Goal: Communication & Community: Answer question/provide support

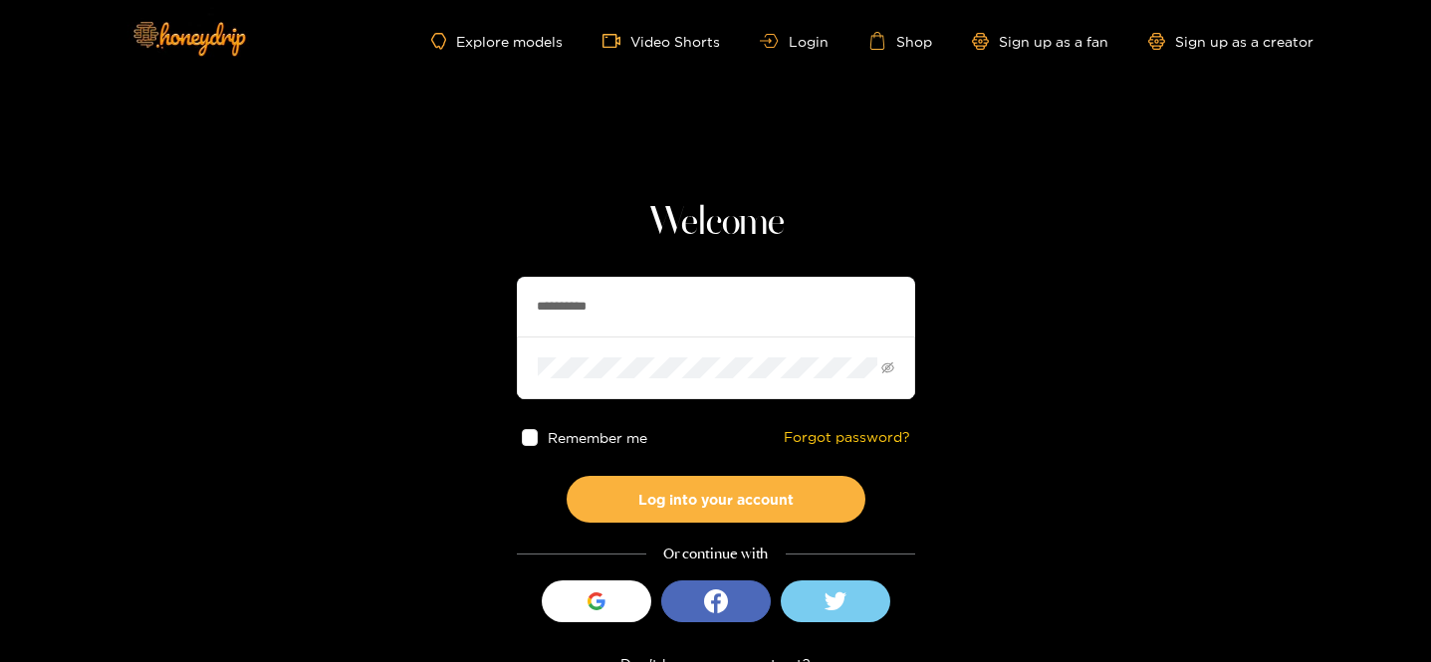
drag, startPoint x: 660, startPoint y: 315, endPoint x: 430, endPoint y: 279, distance: 232.8
click at [430, 279] on section "**********" at bounding box center [715, 354] width 1431 height 708
type input "*"
type input "*********"
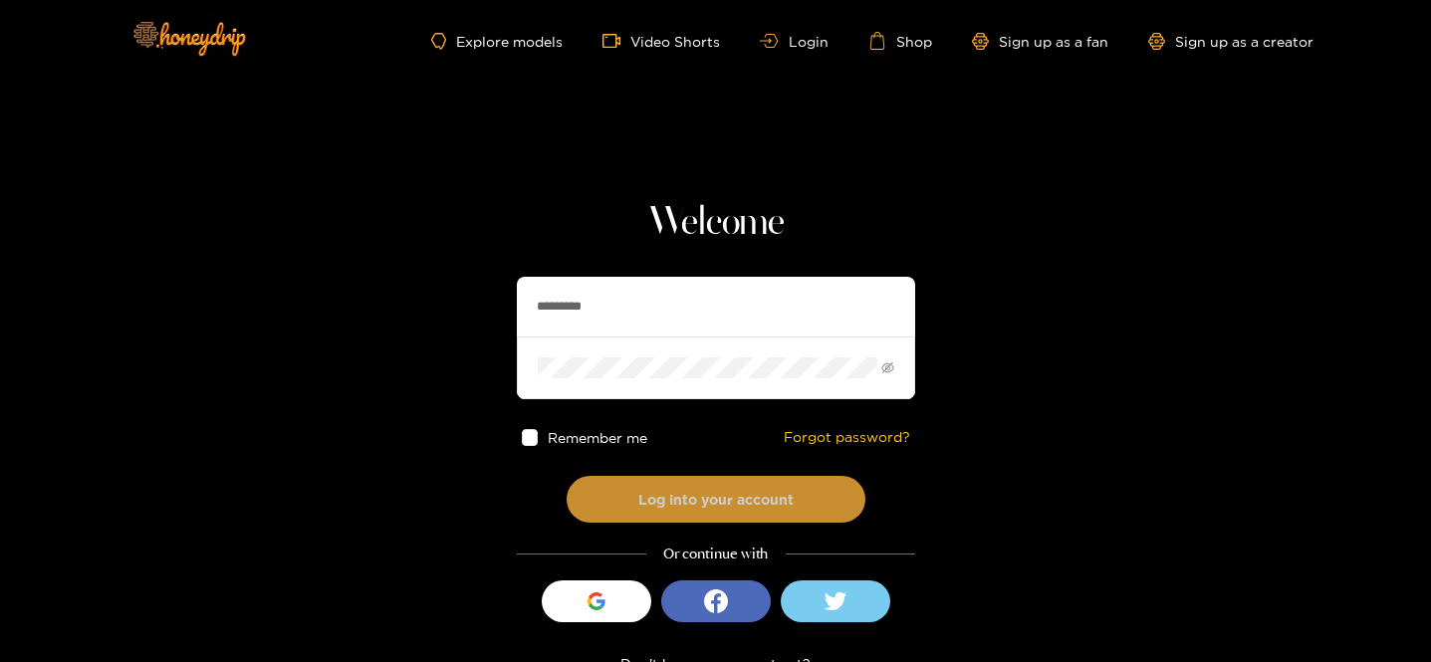
click at [667, 516] on button "Log into your account" at bounding box center [716, 499] width 299 height 47
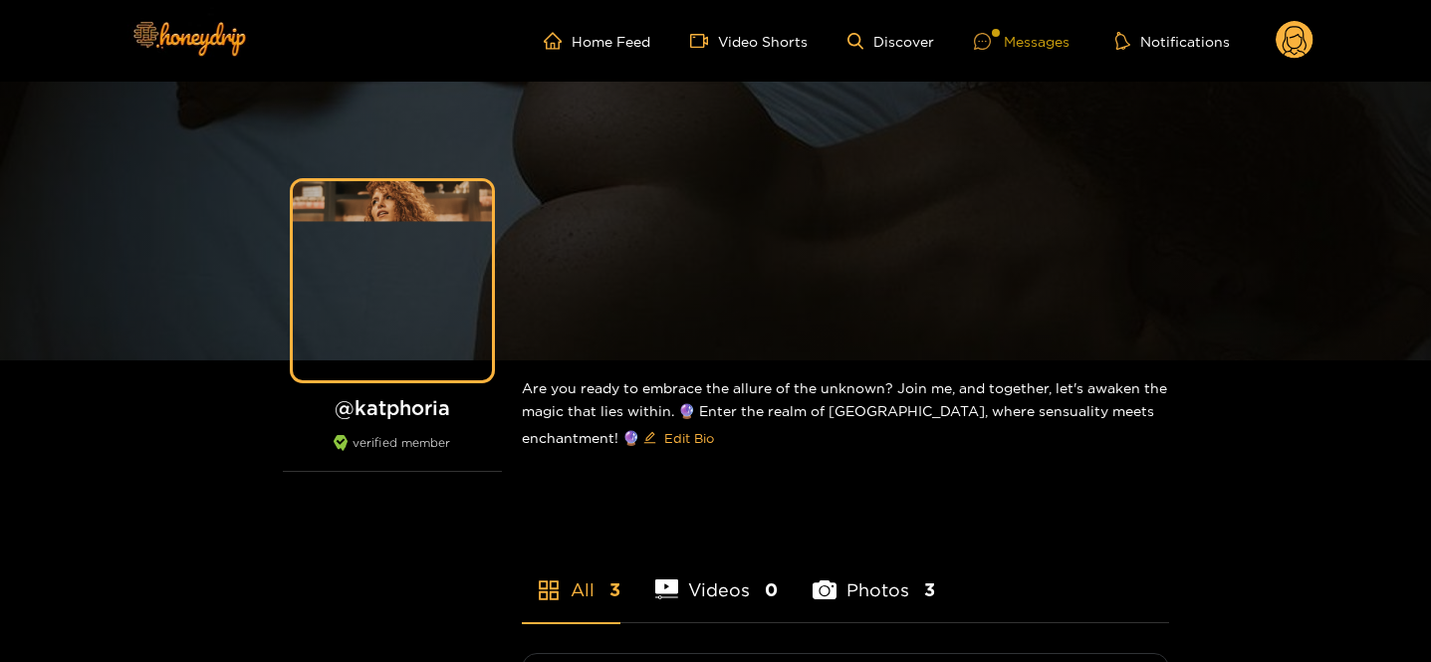
click at [1011, 31] on div "Messages" at bounding box center [1022, 41] width 96 height 23
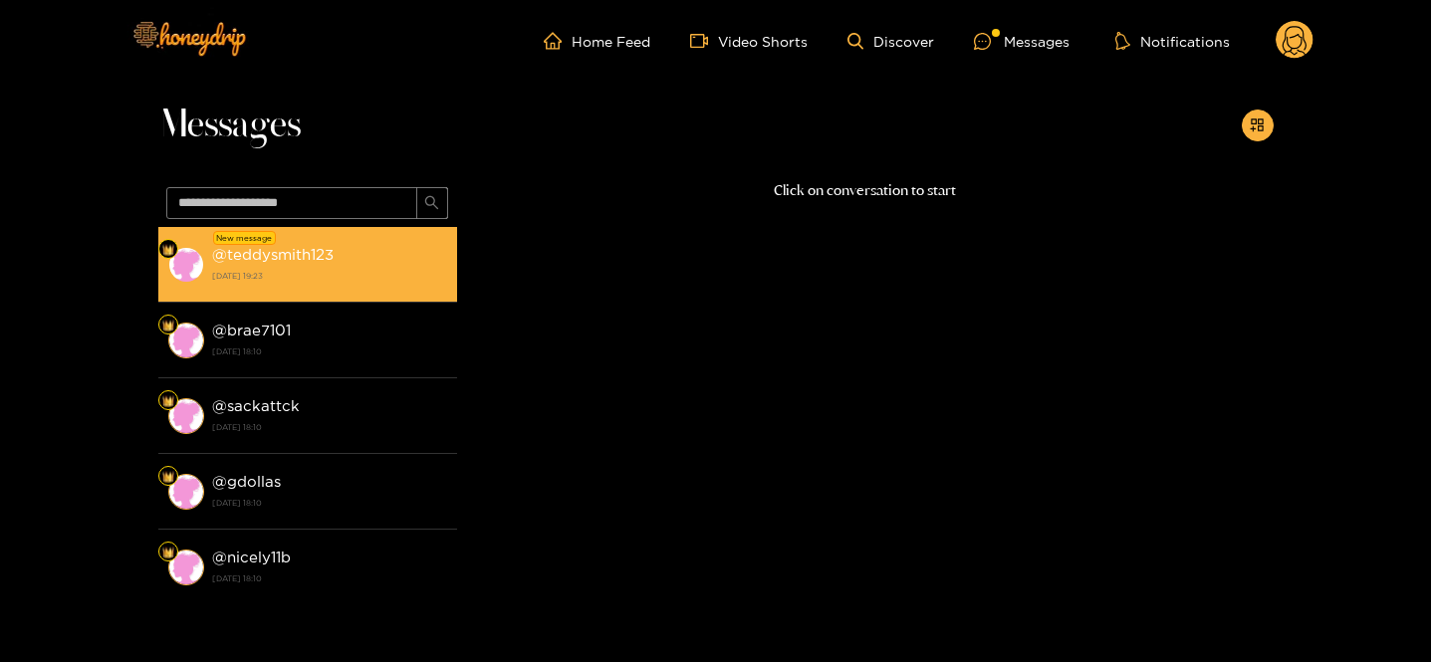
click at [357, 237] on li "New message @ teddysmith123 [DATE] 19:23" at bounding box center [307, 265] width 299 height 76
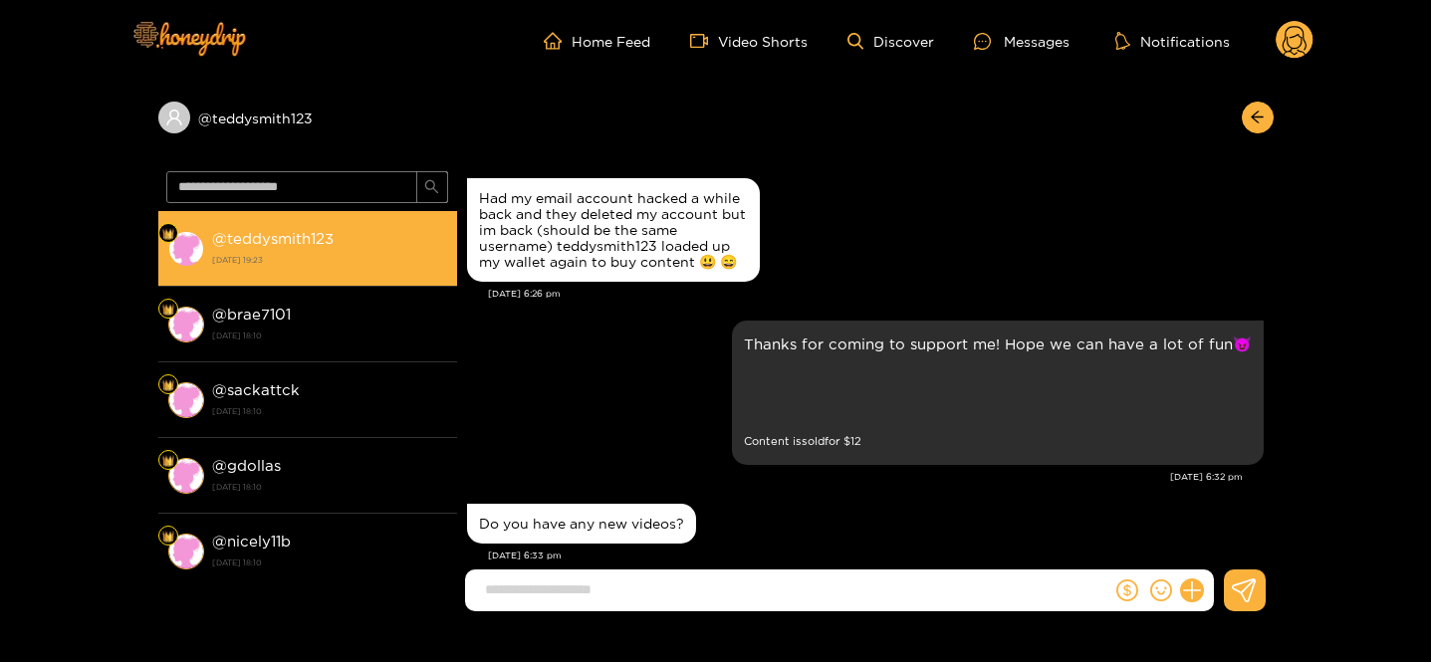
scroll to position [1068, 0]
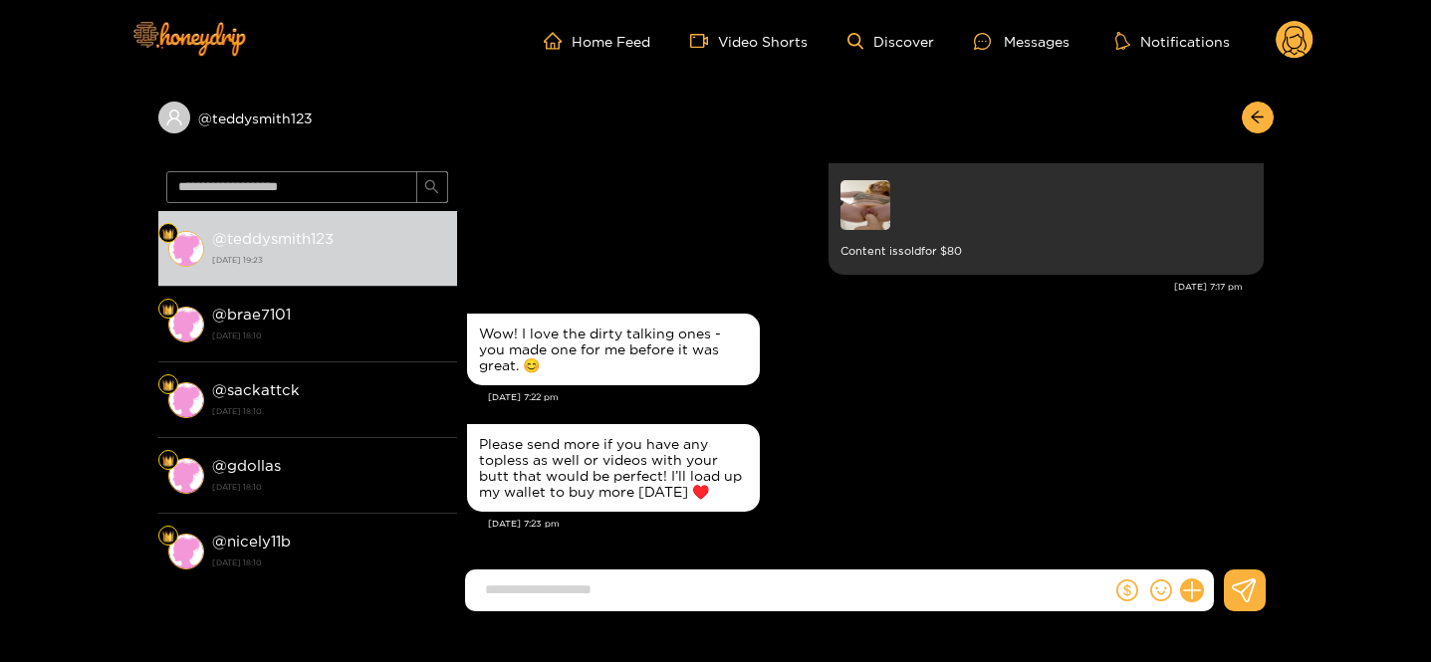
drag, startPoint x: 475, startPoint y: 308, endPoint x: 711, endPoint y: 487, distance: 296.4
click at [724, 505] on div "Please send more if you have any topless as well or videos with your butt that …" at bounding box center [613, 468] width 293 height 88
click at [657, 585] on input at bounding box center [793, 590] width 636 height 33
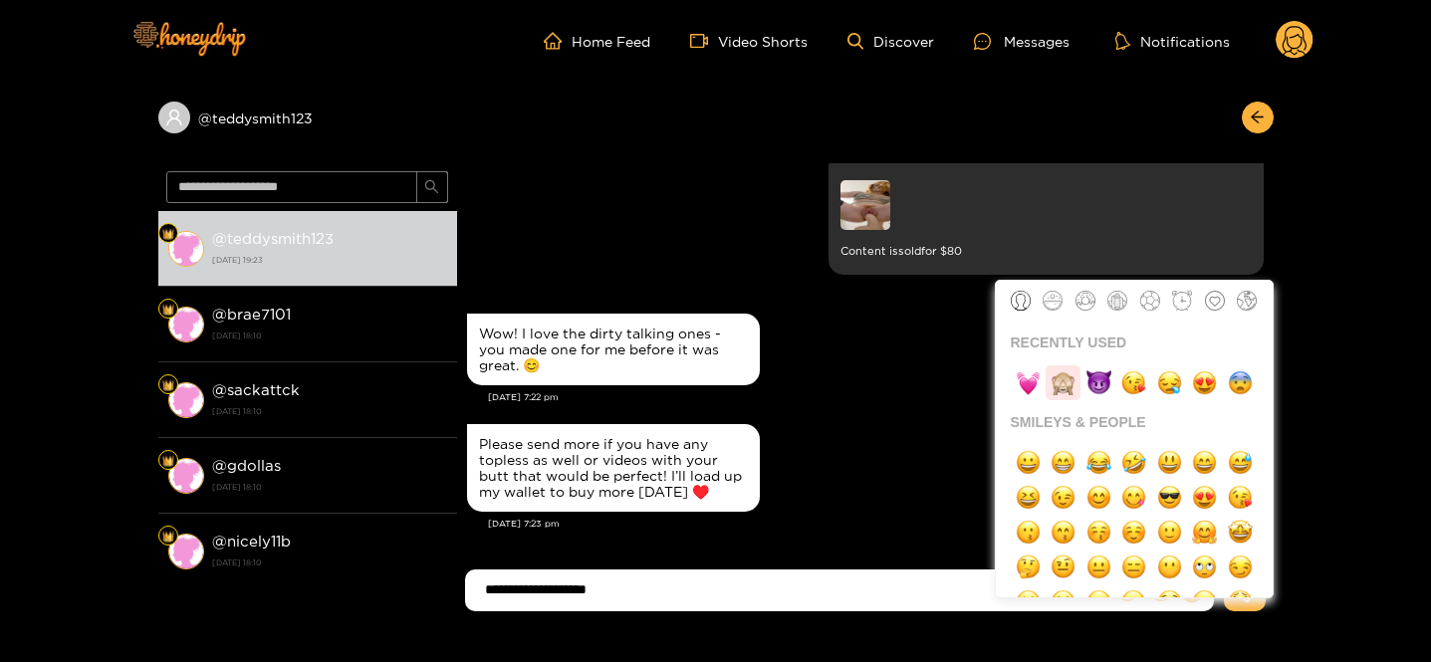
click at [1066, 386] on img "button" at bounding box center [1063, 382] width 25 height 25
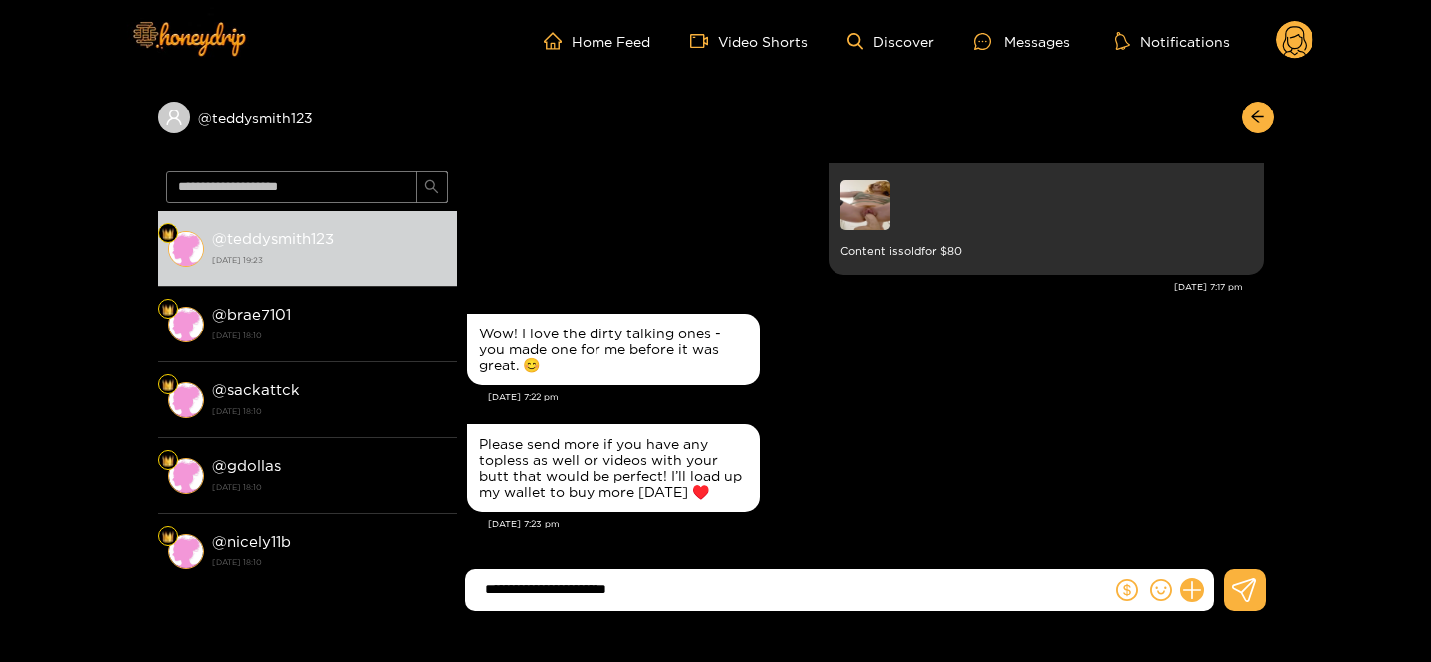
type input "**********"
click at [763, 592] on input "**********" at bounding box center [793, 590] width 636 height 33
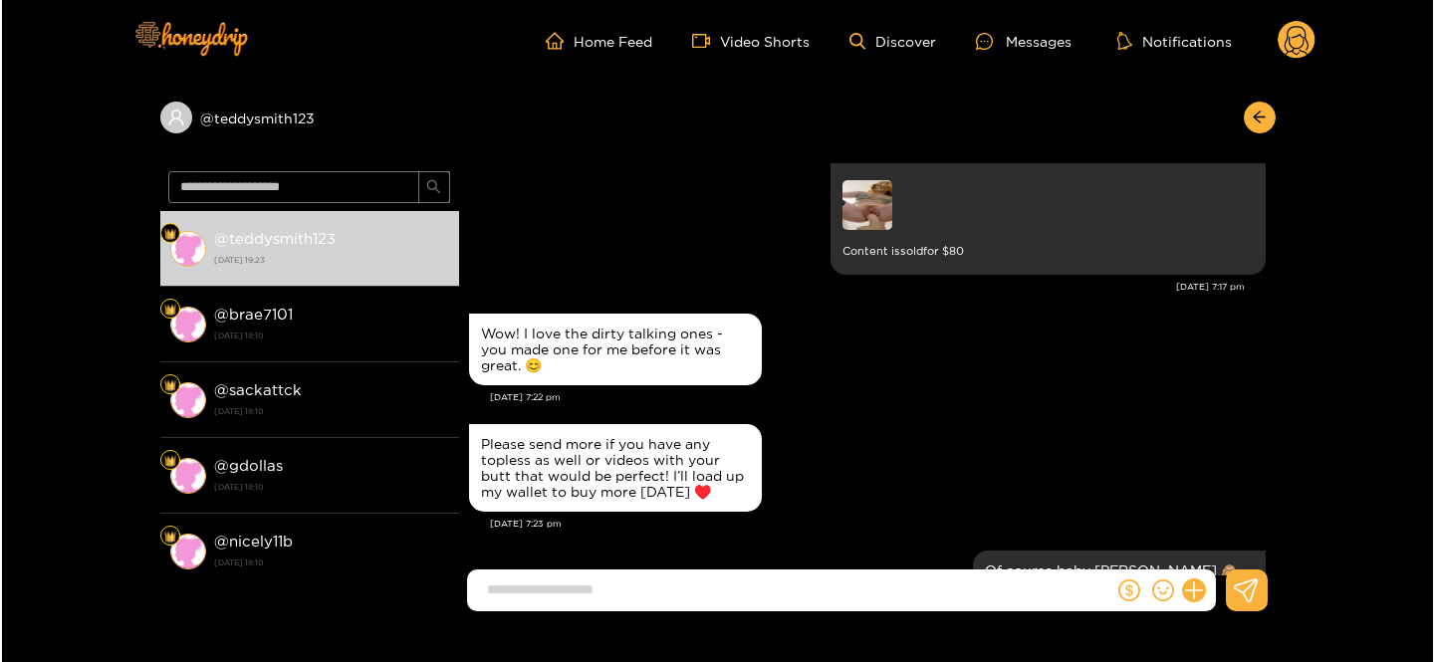
scroll to position [1146, 0]
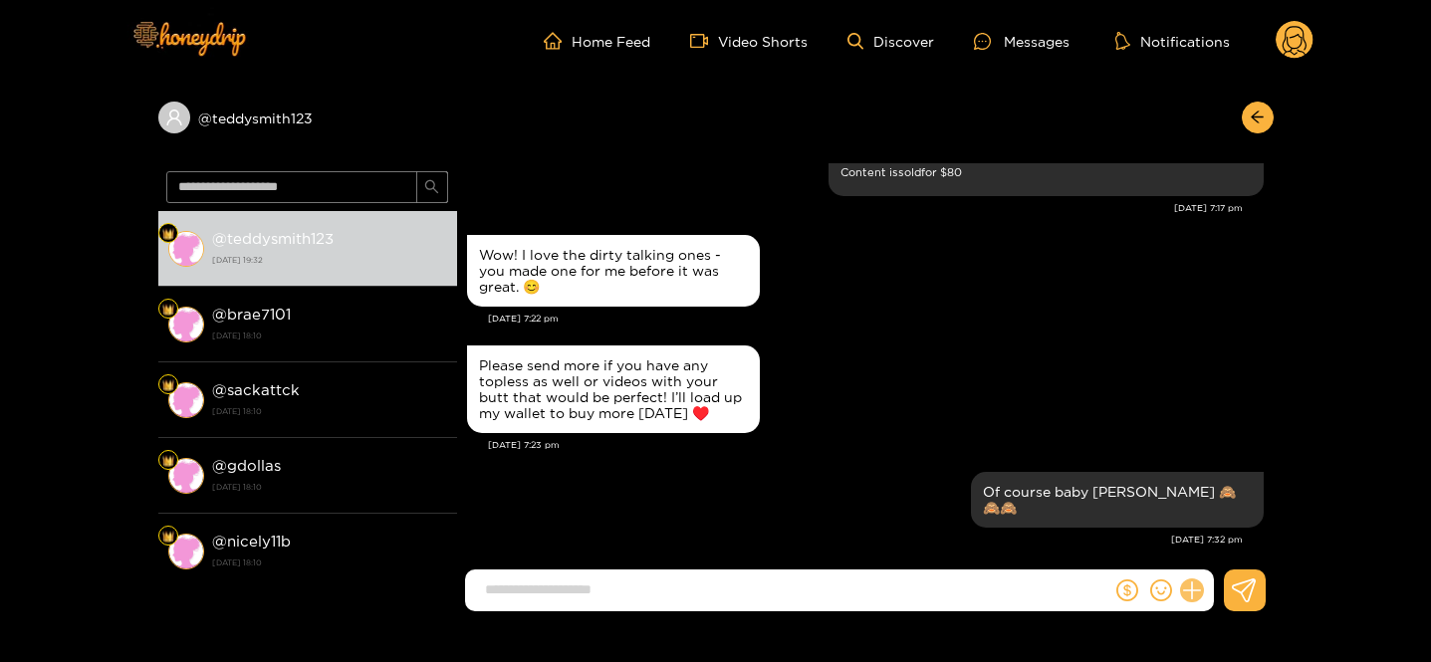
click at [1190, 594] on icon at bounding box center [1191, 590] width 23 height 23
click at [1216, 548] on button at bounding box center [1229, 542] width 70 height 45
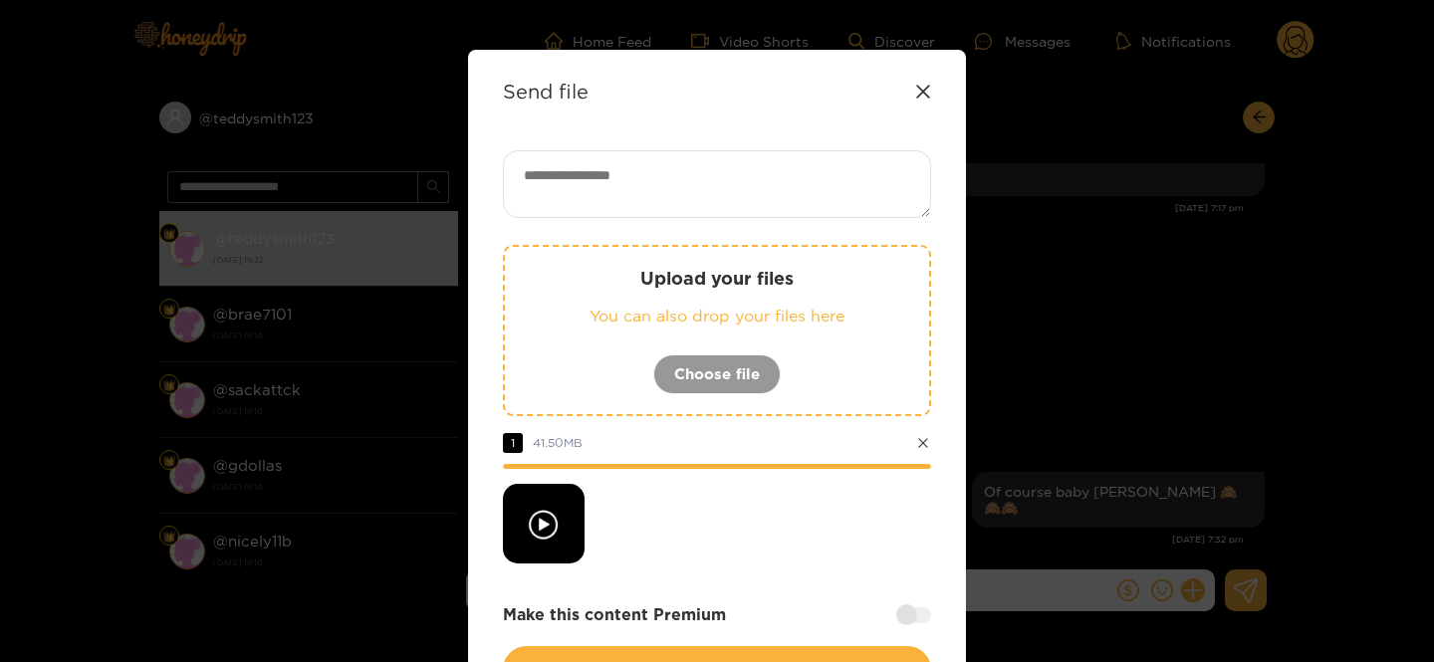
click at [549, 528] on div at bounding box center [544, 524] width 82 height 80
click at [736, 193] on textarea at bounding box center [717, 184] width 428 height 68
click at [601, 167] on textarea at bounding box center [717, 184] width 428 height 68
click at [631, 214] on textarea at bounding box center [717, 184] width 428 height 68
drag, startPoint x: 633, startPoint y: 199, endPoint x: 539, endPoint y: 131, distance: 116.4
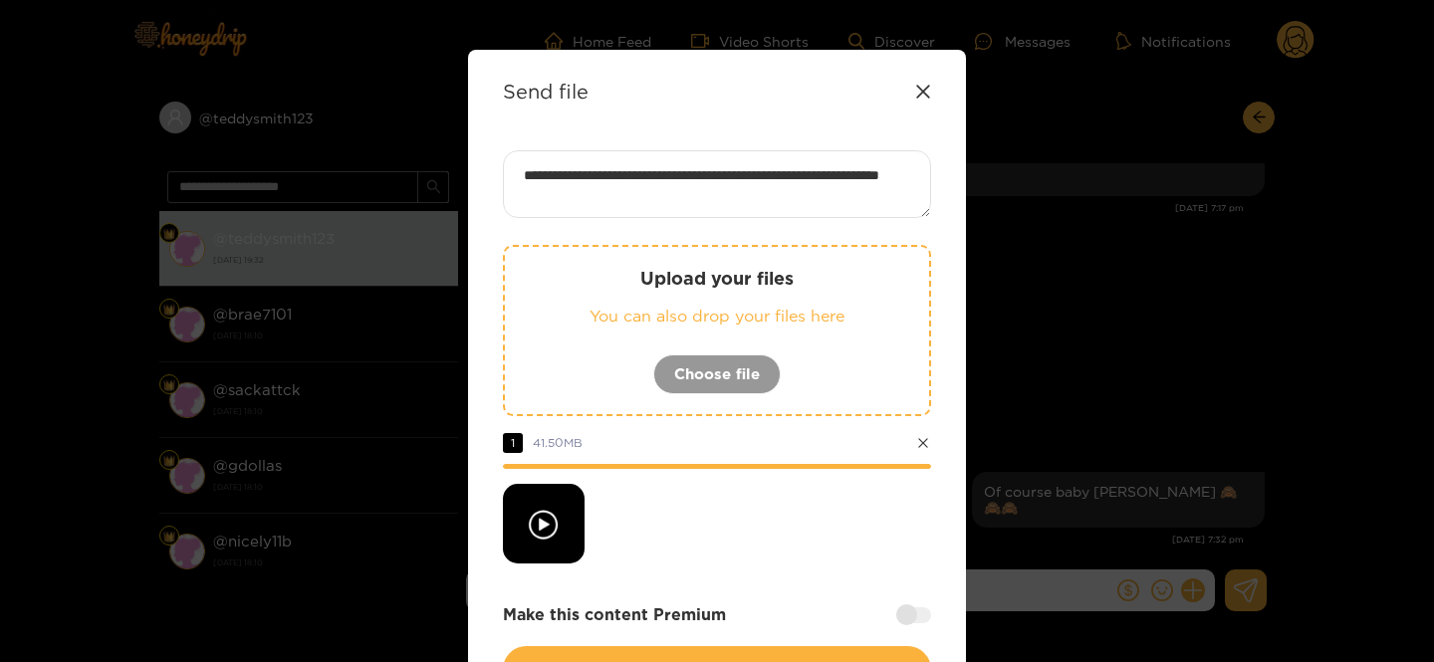
click at [539, 131] on div "**********" at bounding box center [717, 389] width 498 height 678
type textarea "**********"
click at [764, 522] on div at bounding box center [717, 524] width 428 height 80
click at [919, 612] on div at bounding box center [913, 616] width 35 height 16
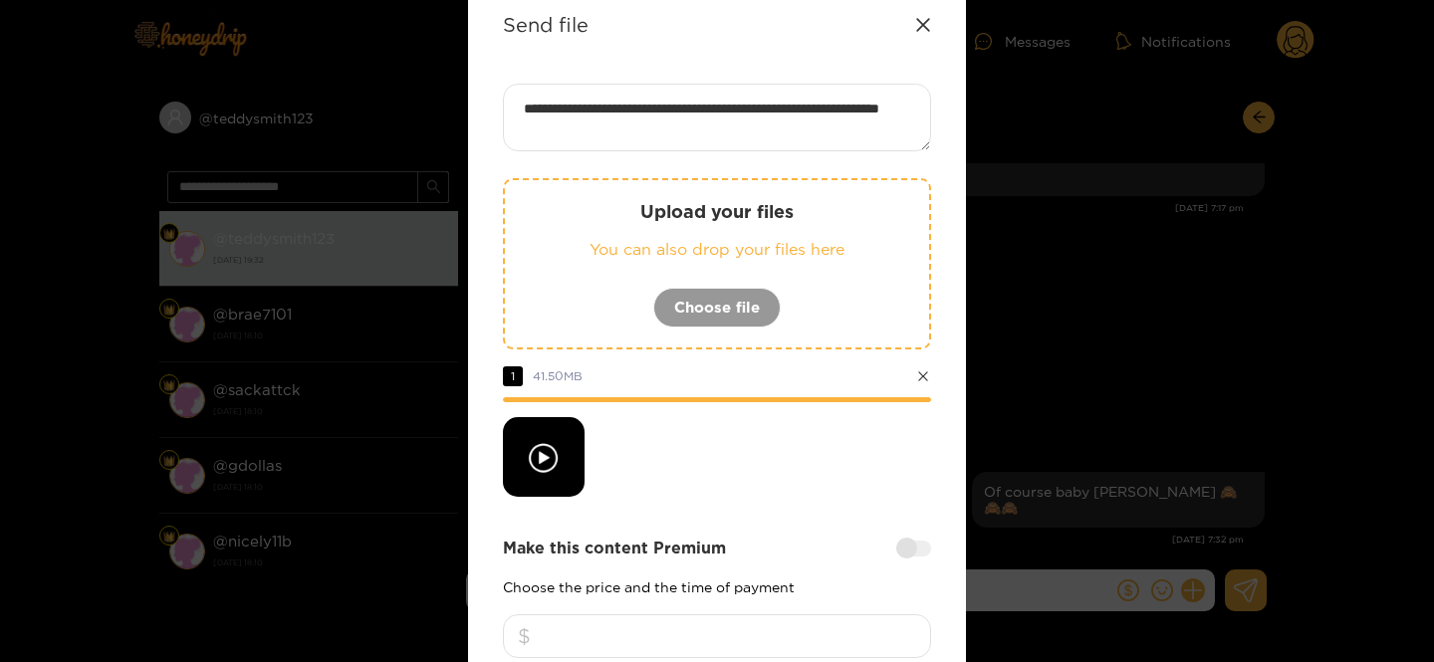
scroll to position [128, 0]
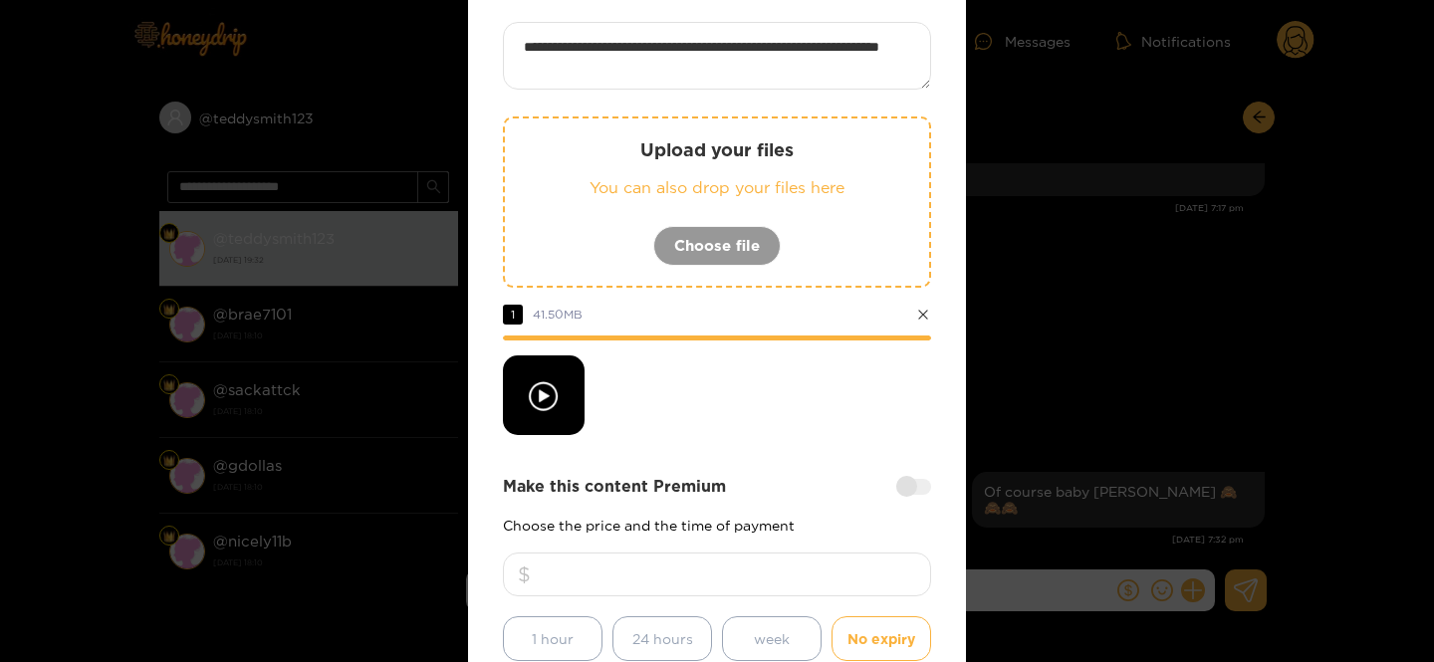
drag, startPoint x: 741, startPoint y: 551, endPoint x: 741, endPoint y: 566, distance: 14.9
click at [741, 552] on div "Make this content Premium Choose the price and the time of payment 1 hour 24 ho…" at bounding box center [717, 568] width 428 height 186
click at [741, 570] on input "number" at bounding box center [717, 575] width 428 height 44
type input "*"
type input "***"
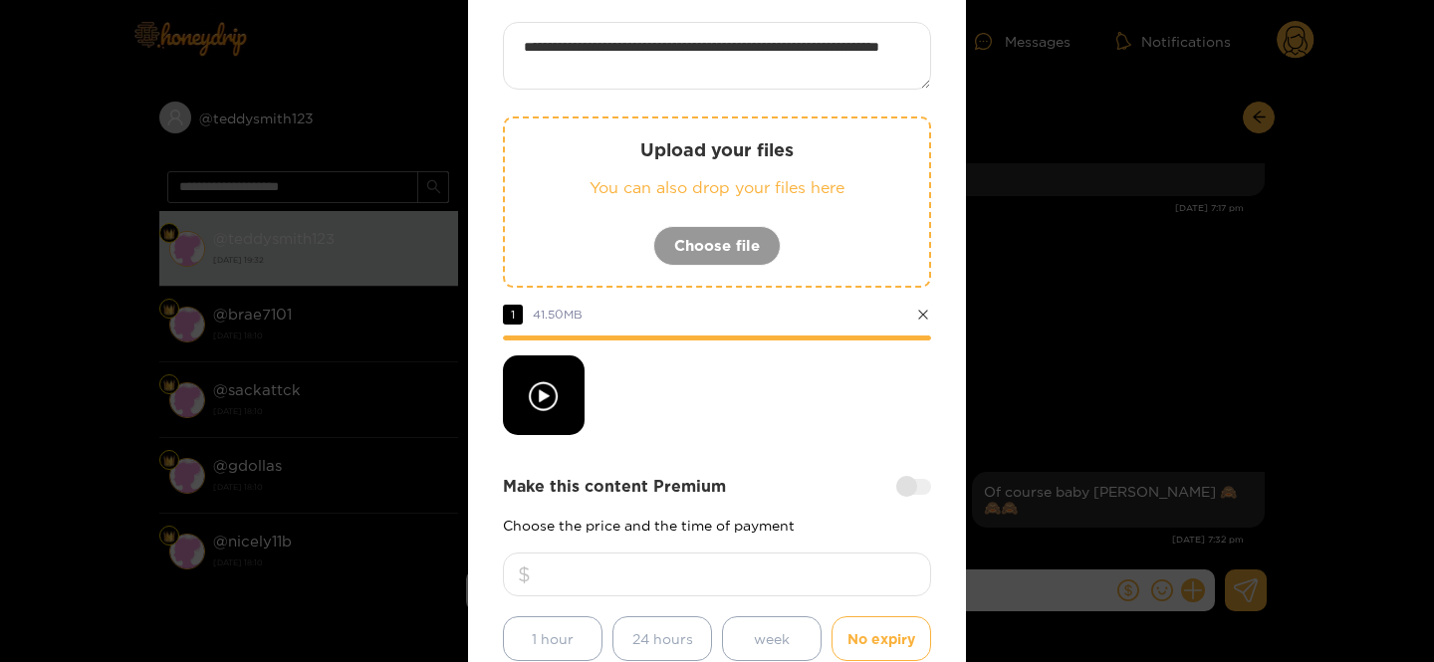
click at [720, 478] on strong "Make this content Premium" at bounding box center [614, 486] width 223 height 23
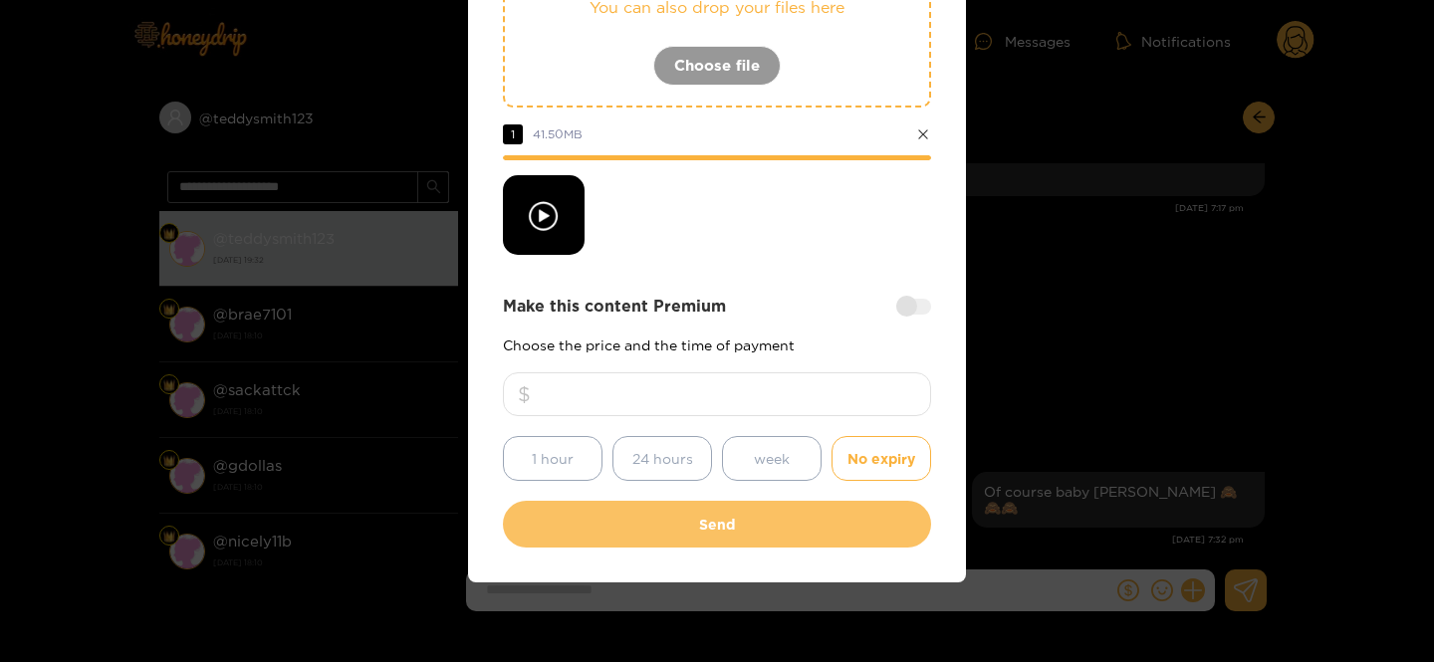
click at [722, 517] on button "Send" at bounding box center [717, 524] width 428 height 47
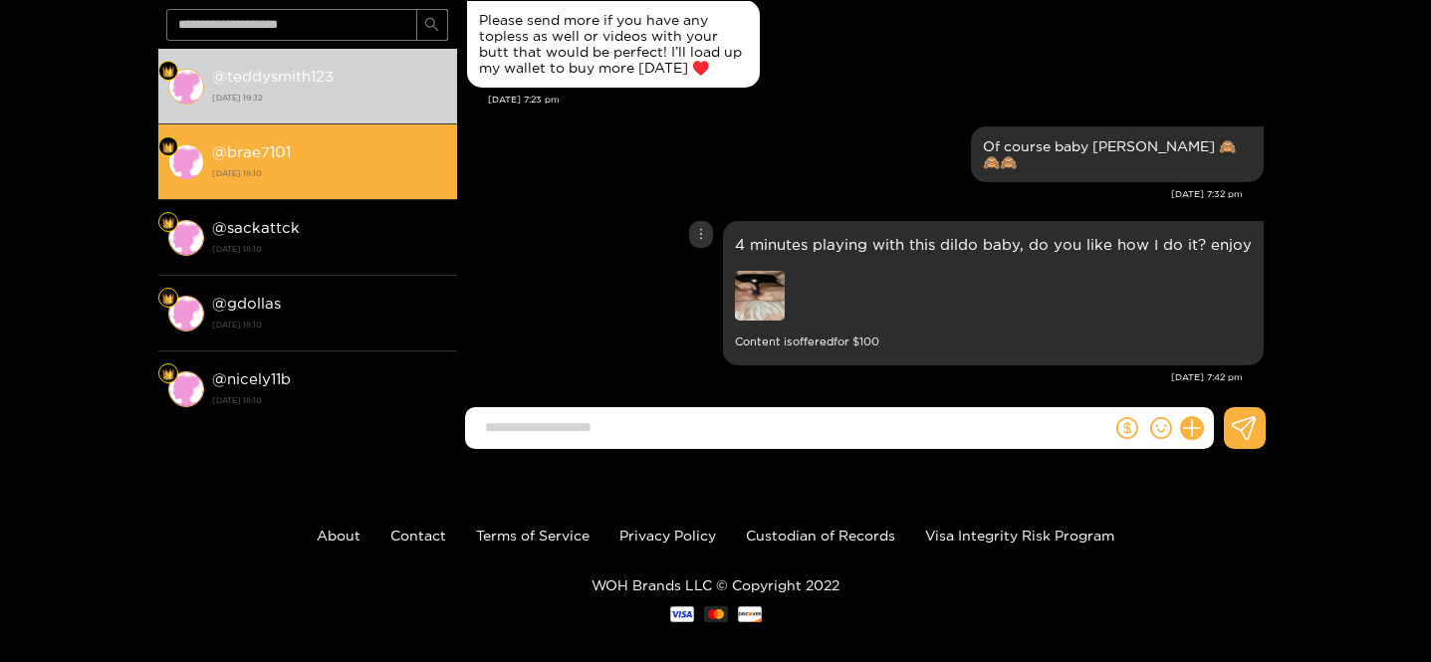
scroll to position [182, 0]
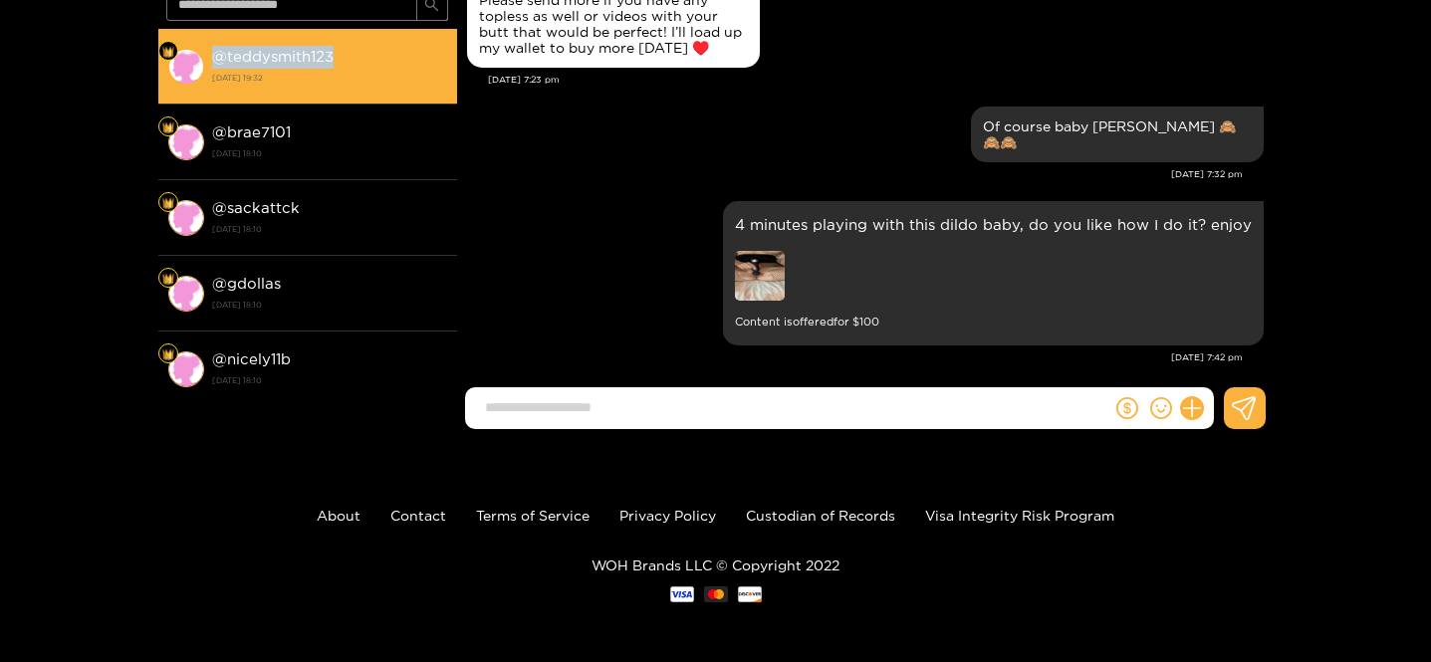
drag, startPoint x: 368, startPoint y: 55, endPoint x: 213, endPoint y: 58, distance: 154.4
click at [213, 58] on div "@ teddysmith123 [DATE] 19:32" at bounding box center [329, 66] width 235 height 45
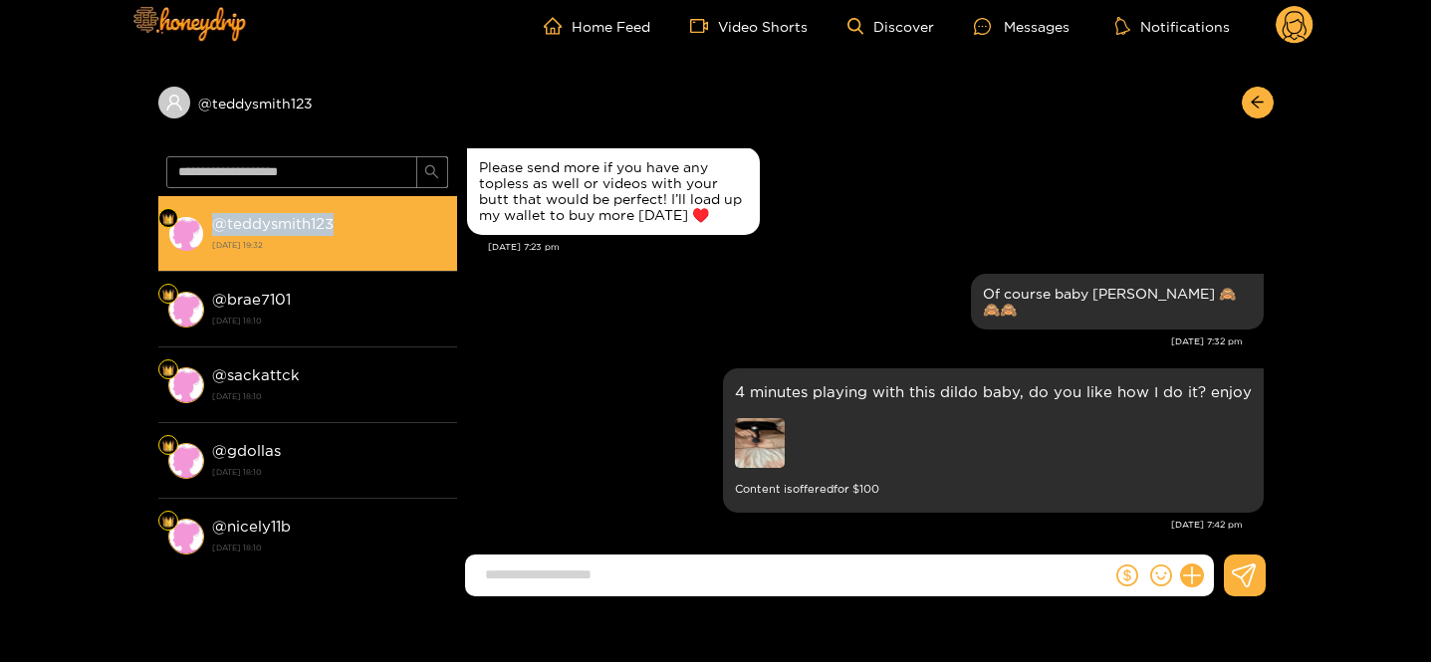
copy strong "@ teddysmith123"
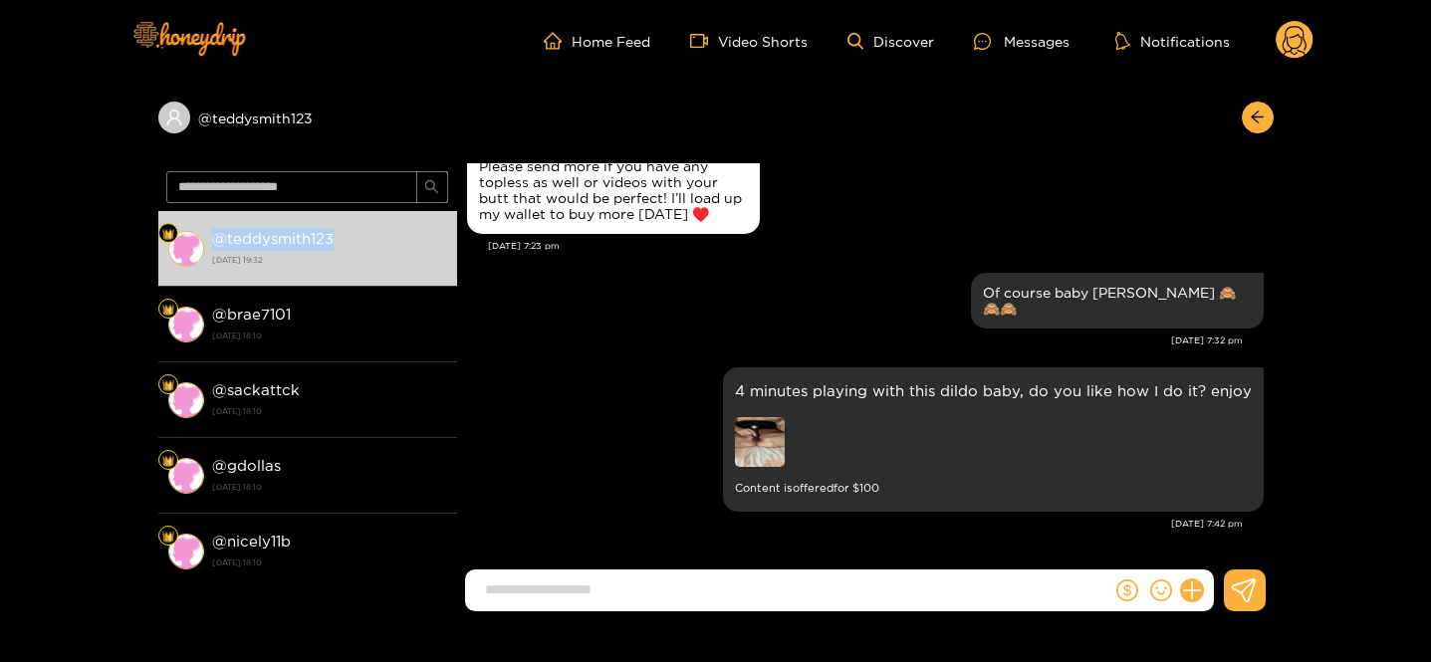
scroll to position [1330, 0]
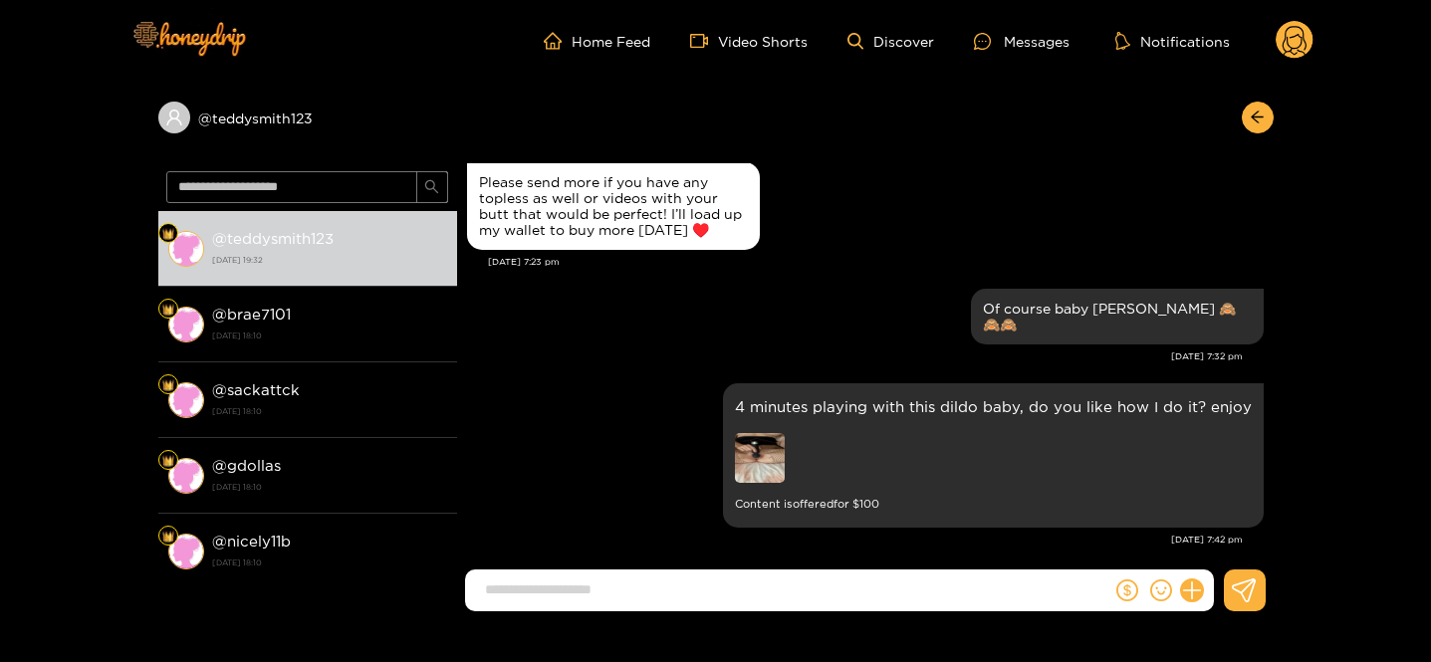
click at [1293, 33] on circle at bounding box center [1295, 40] width 38 height 38
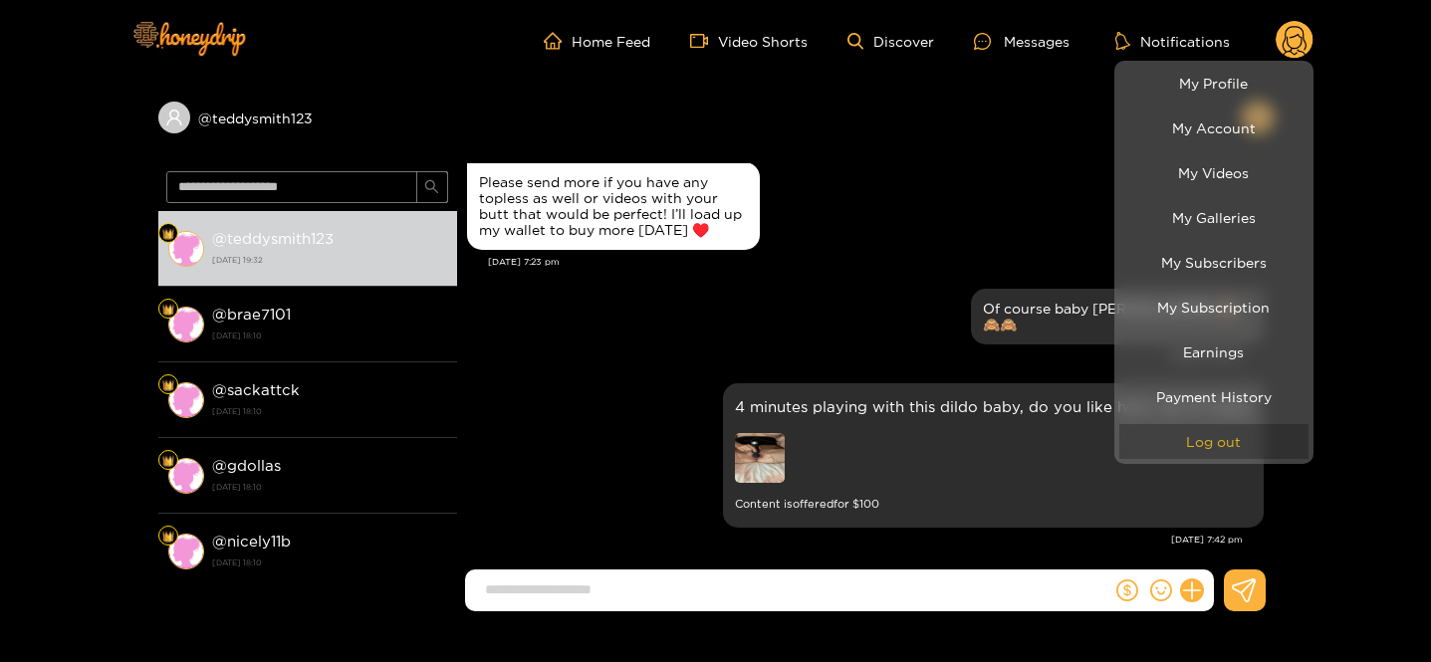
click at [1210, 450] on button "Log out" at bounding box center [1213, 441] width 189 height 35
